Goal: Information Seeking & Learning: Learn about a topic

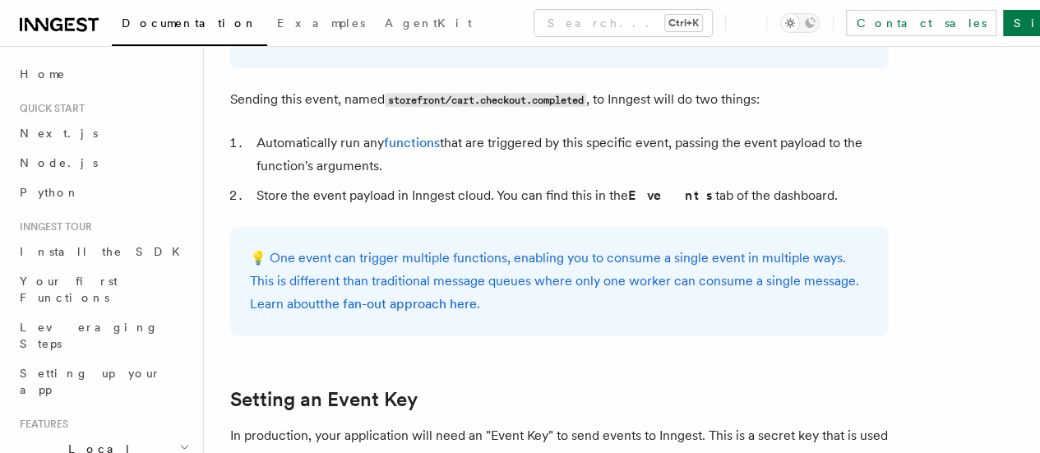
scroll to position [721, 0]
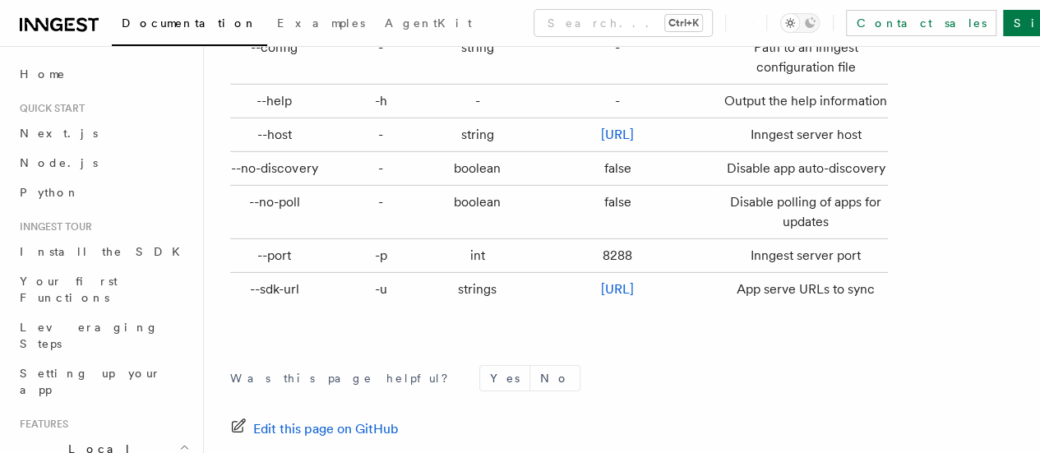
scroll to position [5613, 0]
